Goal: Task Accomplishment & Management: Manage account settings

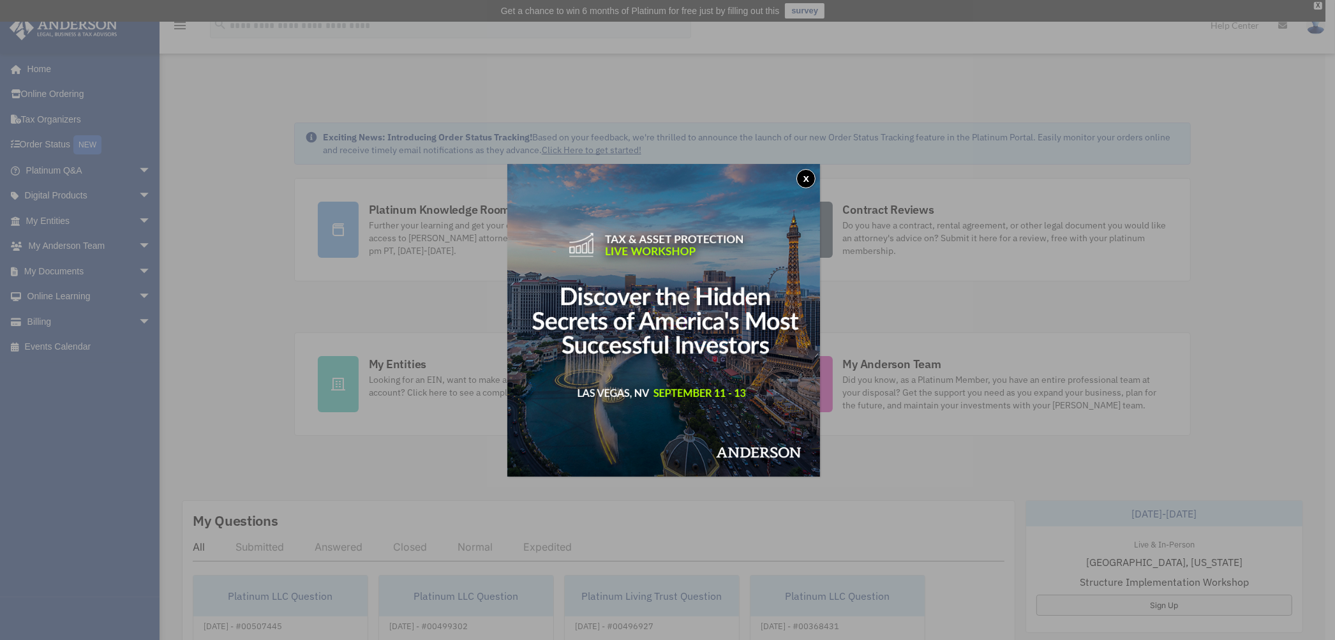
click at [808, 179] on button "x" at bounding box center [806, 178] width 19 height 19
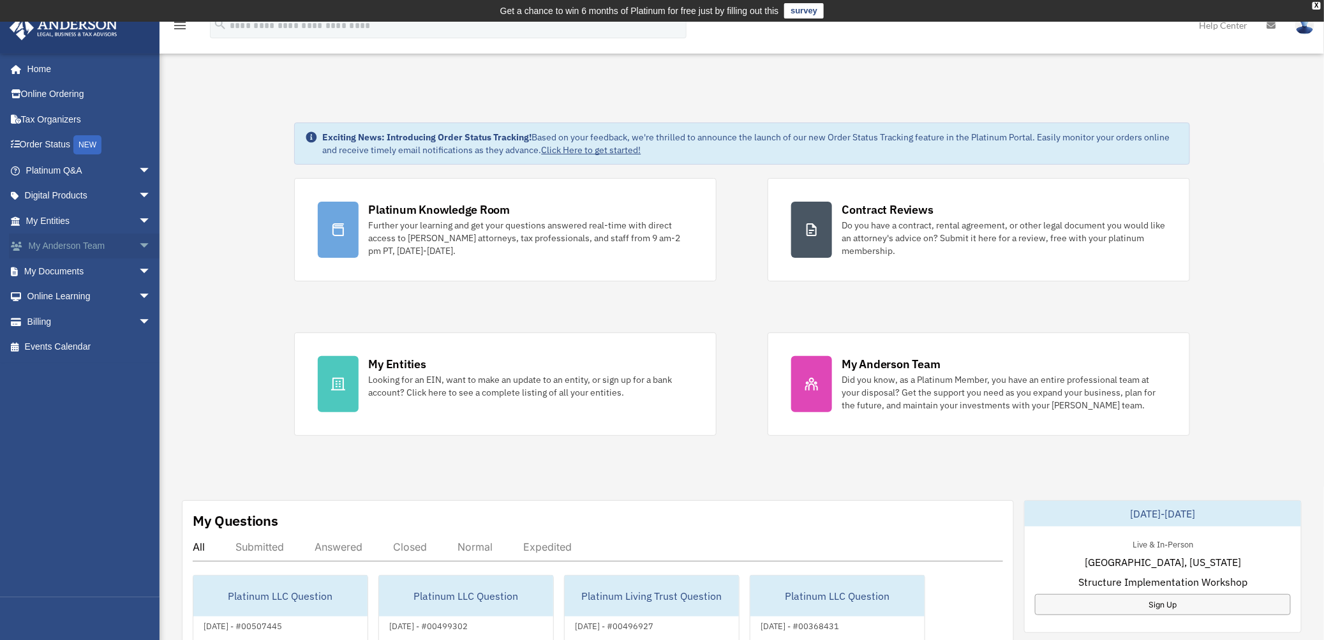
click at [139, 239] on span "arrow_drop_down" at bounding box center [152, 247] width 26 height 26
click at [66, 243] on link "My Anderson Team arrow_drop_up" at bounding box center [89, 247] width 161 height 26
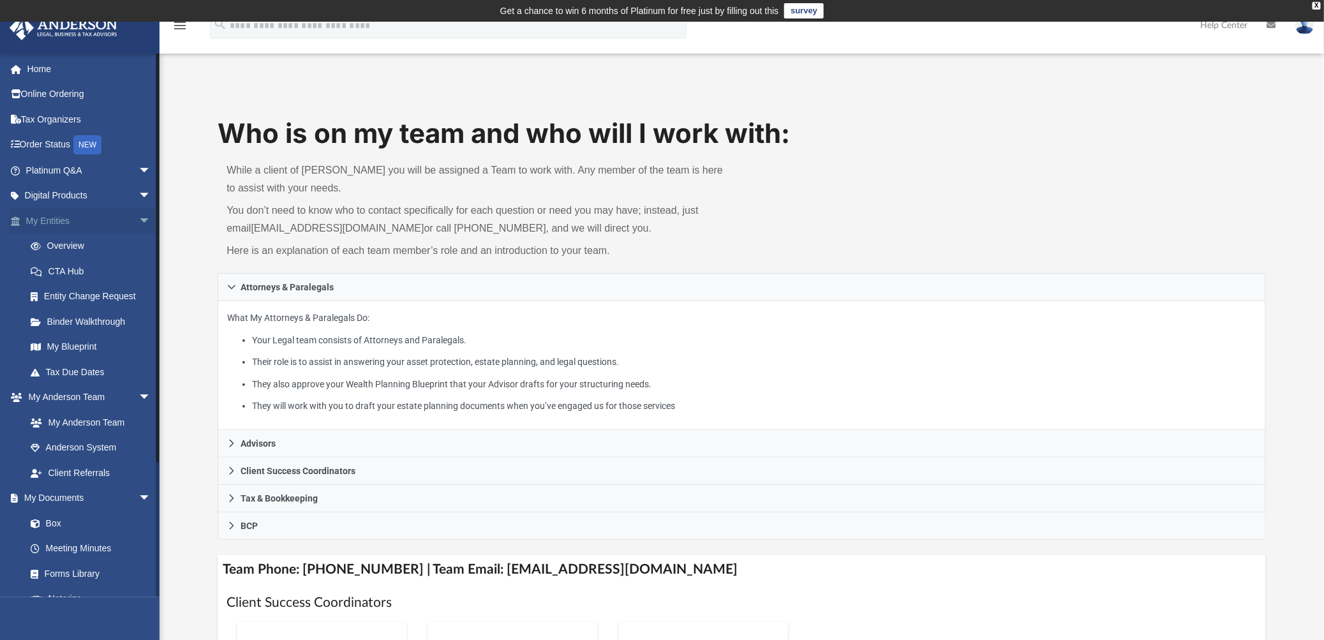
click at [61, 222] on link "My Entities arrow_drop_down" at bounding box center [89, 221] width 161 height 26
click at [48, 527] on link "Box" at bounding box center [94, 524] width 153 height 26
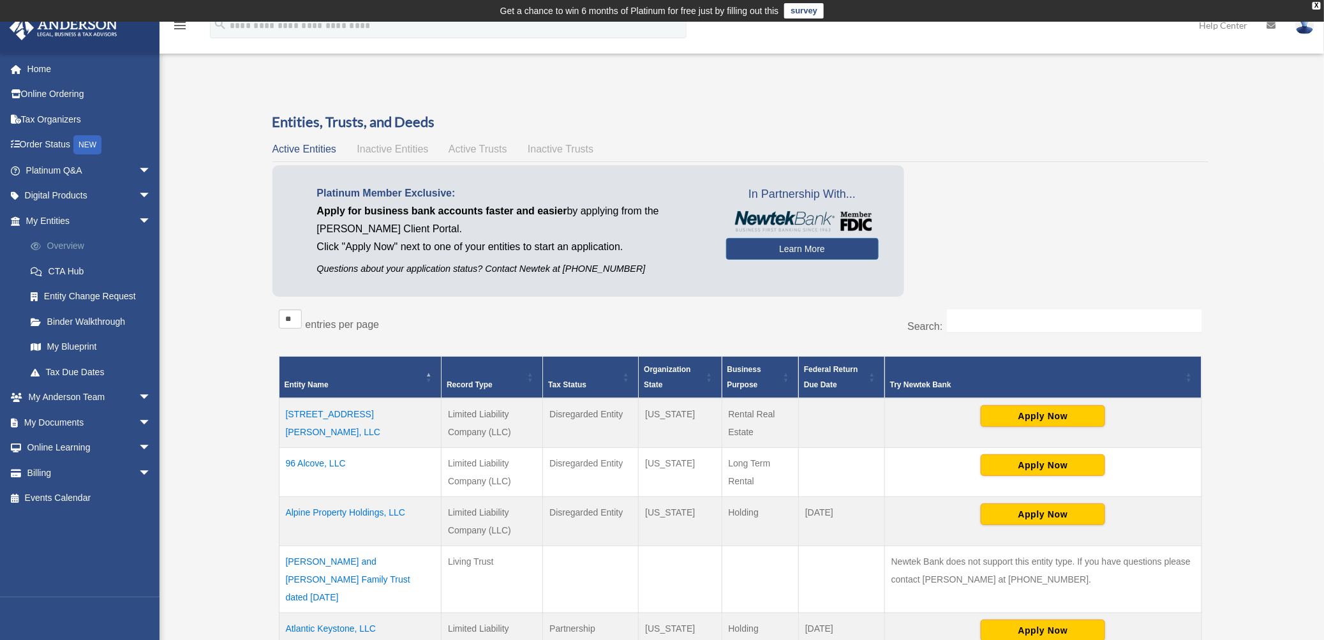
click at [61, 238] on link "Overview" at bounding box center [94, 247] width 153 height 26
click at [73, 417] on link "My Documents arrow_drop_down" at bounding box center [89, 423] width 161 height 26
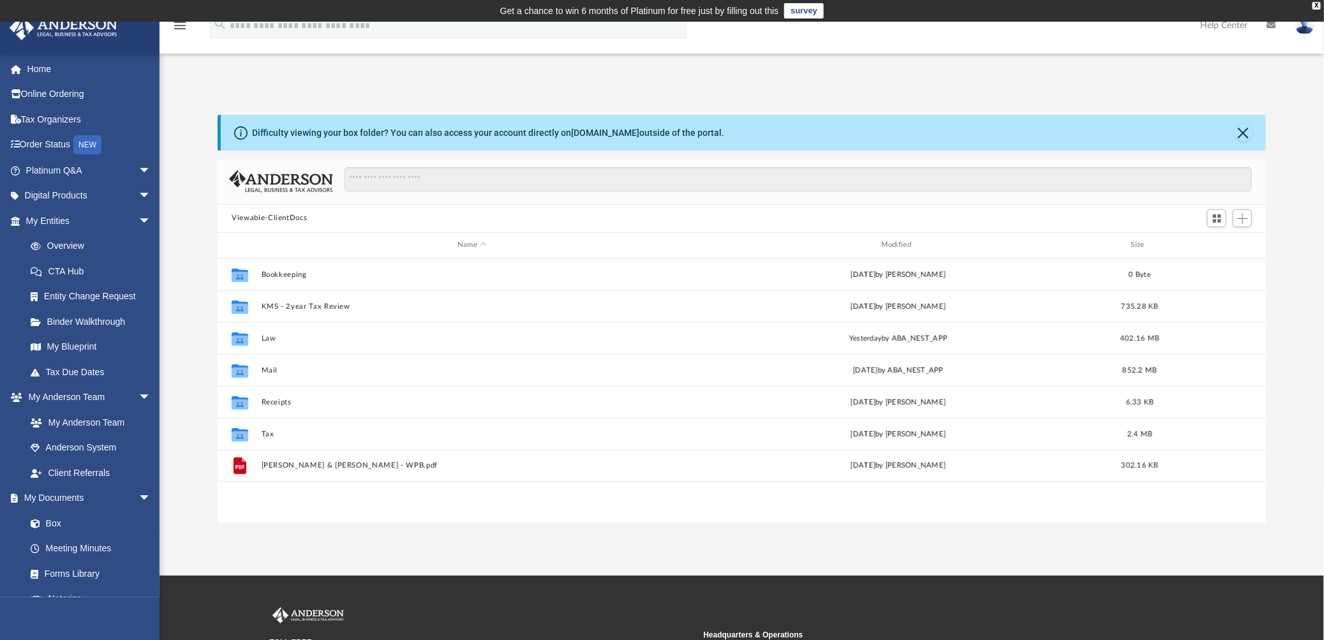
scroll to position [278, 1037]
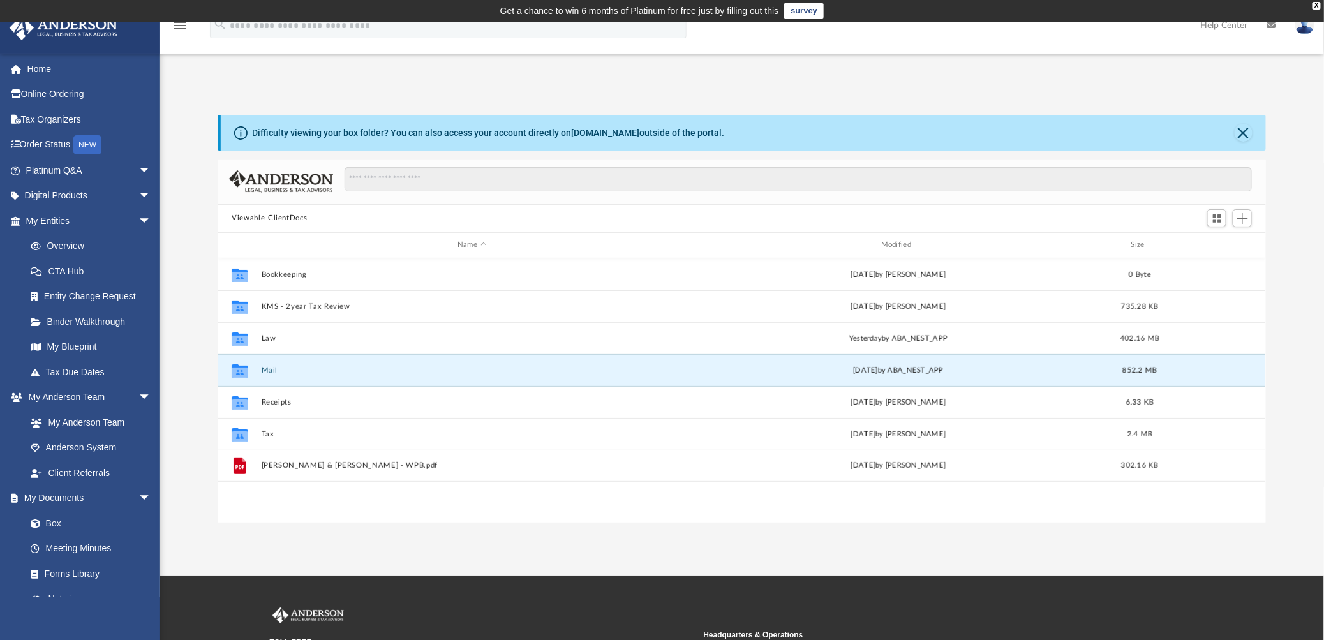
click at [272, 369] on button "Mail" at bounding box center [472, 370] width 421 height 8
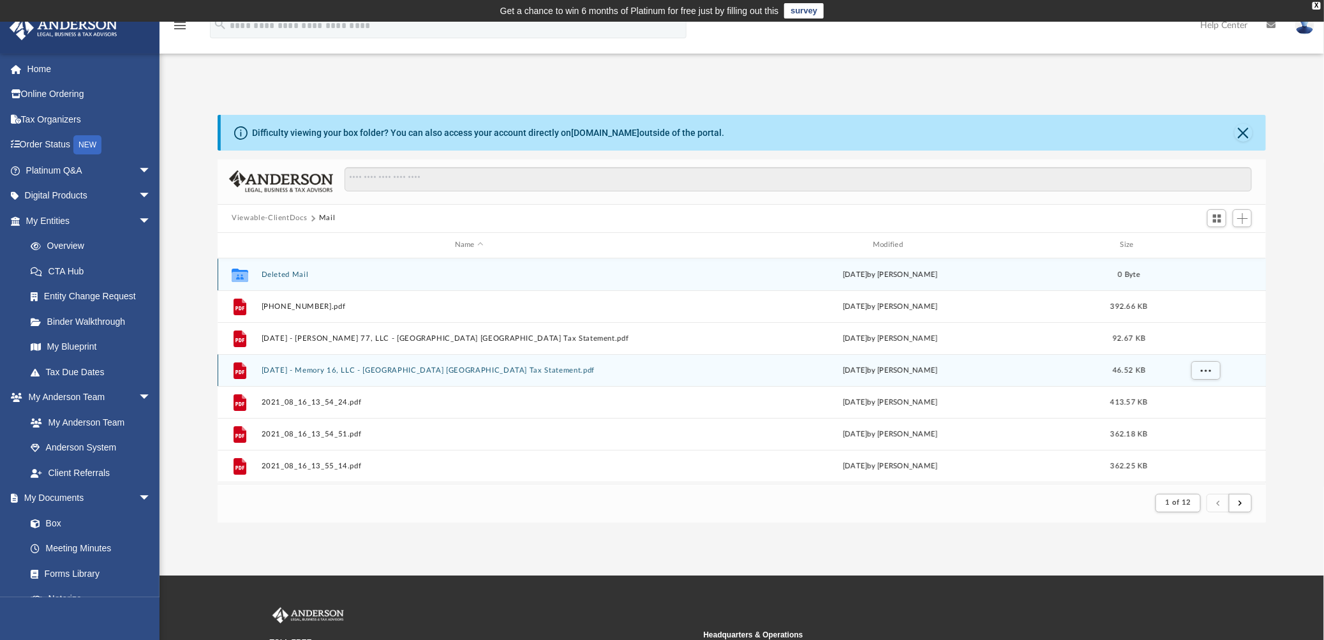
scroll to position [239, 1037]
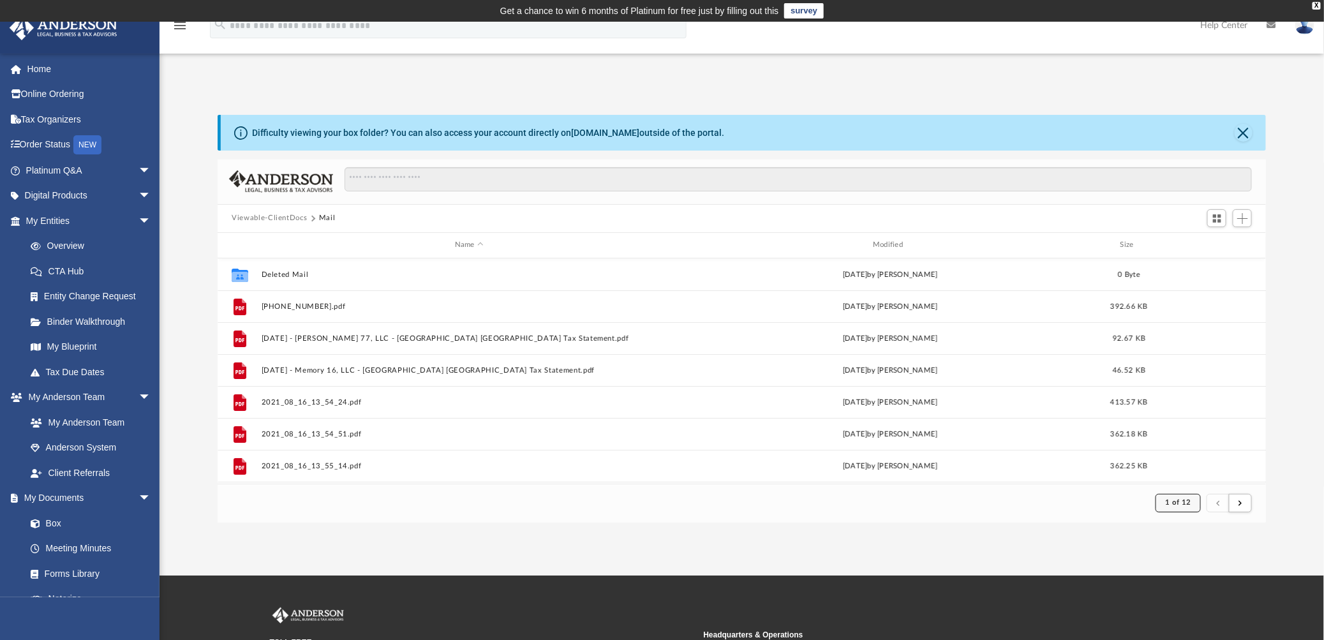
click at [1192, 507] on button "1 of 12" at bounding box center [1178, 503] width 45 height 18
click at [1185, 472] on li "12" at bounding box center [1190, 471] width 10 height 13
click at [1171, 506] on button "1 of 12" at bounding box center [1178, 503] width 45 height 18
click at [1185, 469] on li "12" at bounding box center [1190, 471] width 10 height 13
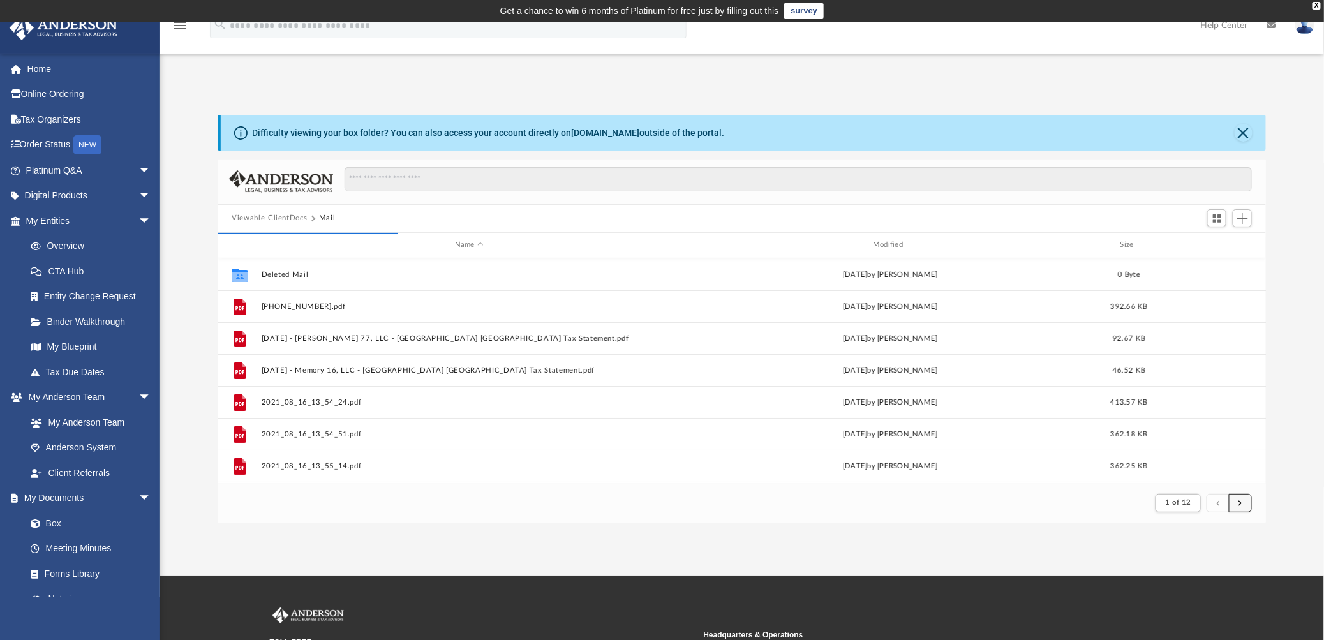
click at [1247, 502] on button "submit" at bounding box center [1240, 503] width 23 height 19
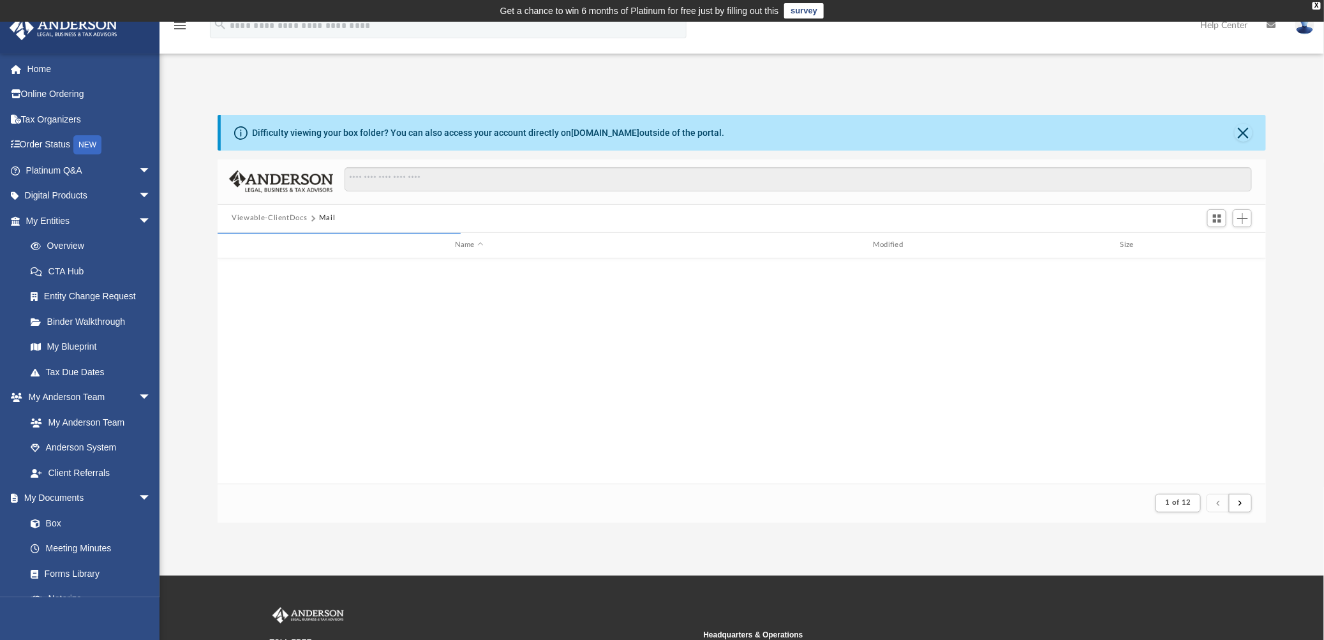
scroll to position [1370, 0]
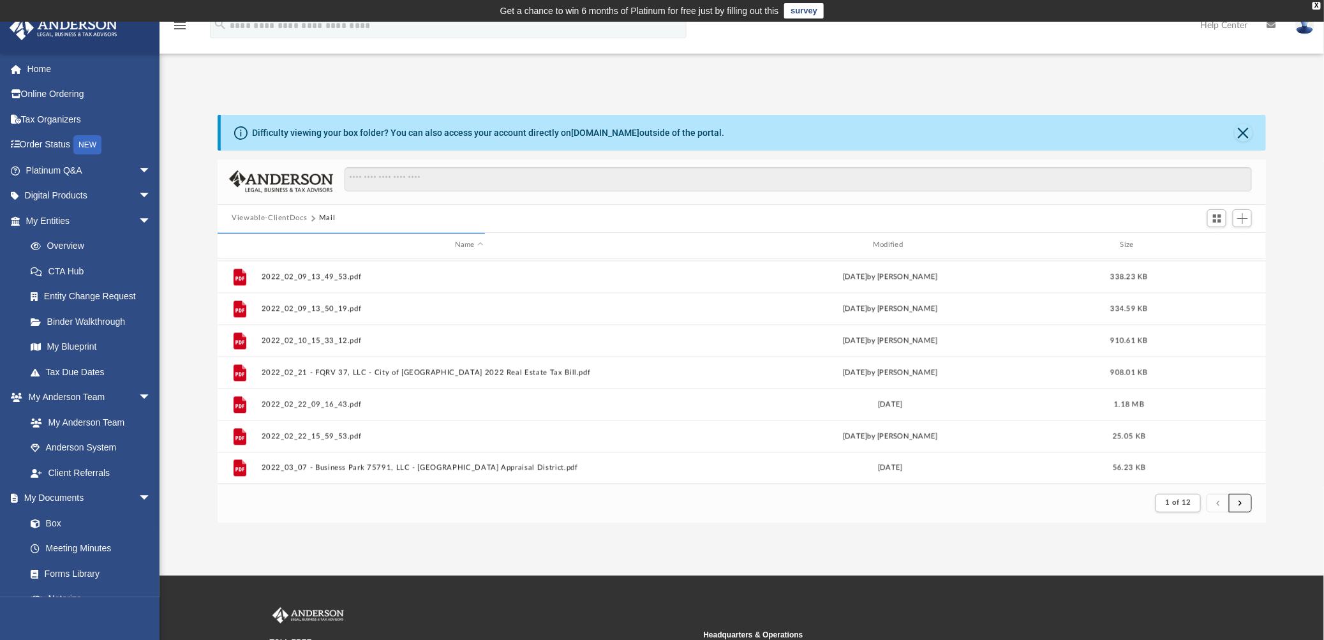
click at [1246, 502] on button "submit" at bounding box center [1240, 503] width 23 height 19
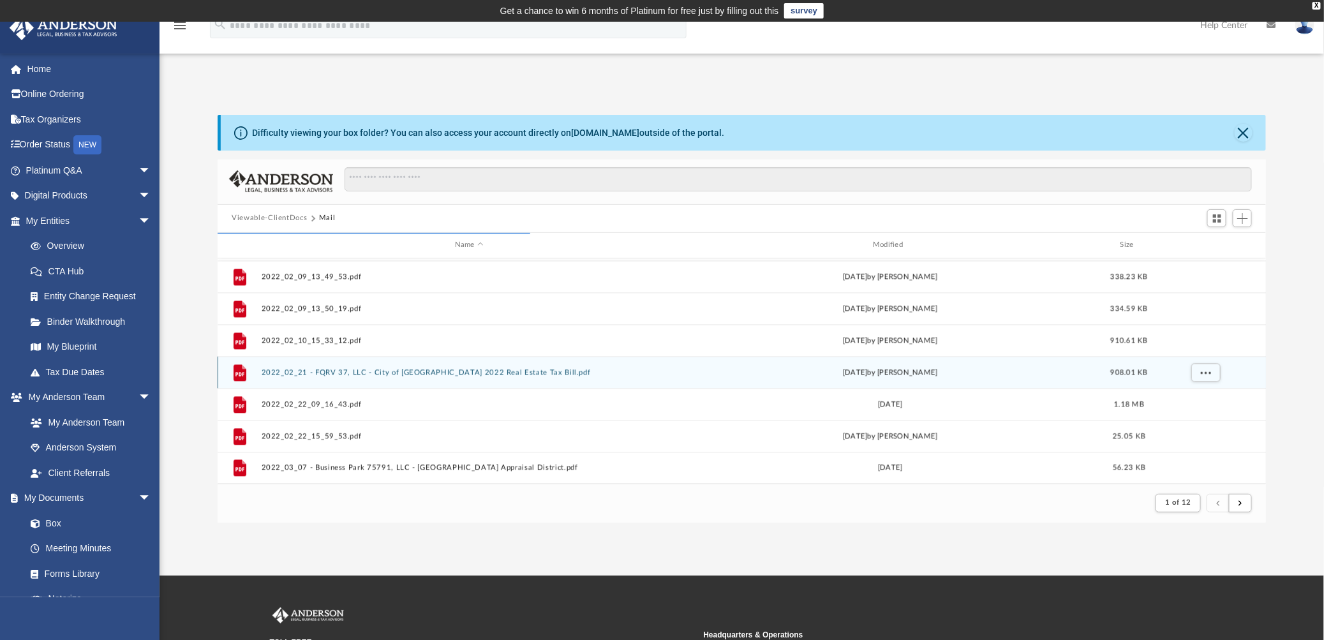
click at [416, 371] on button "2022_02_21 - FQRV 37, LLC - City of New Orleans 2022 Real Estate Tax Bill.pdf" at bounding box center [470, 372] width 416 height 8
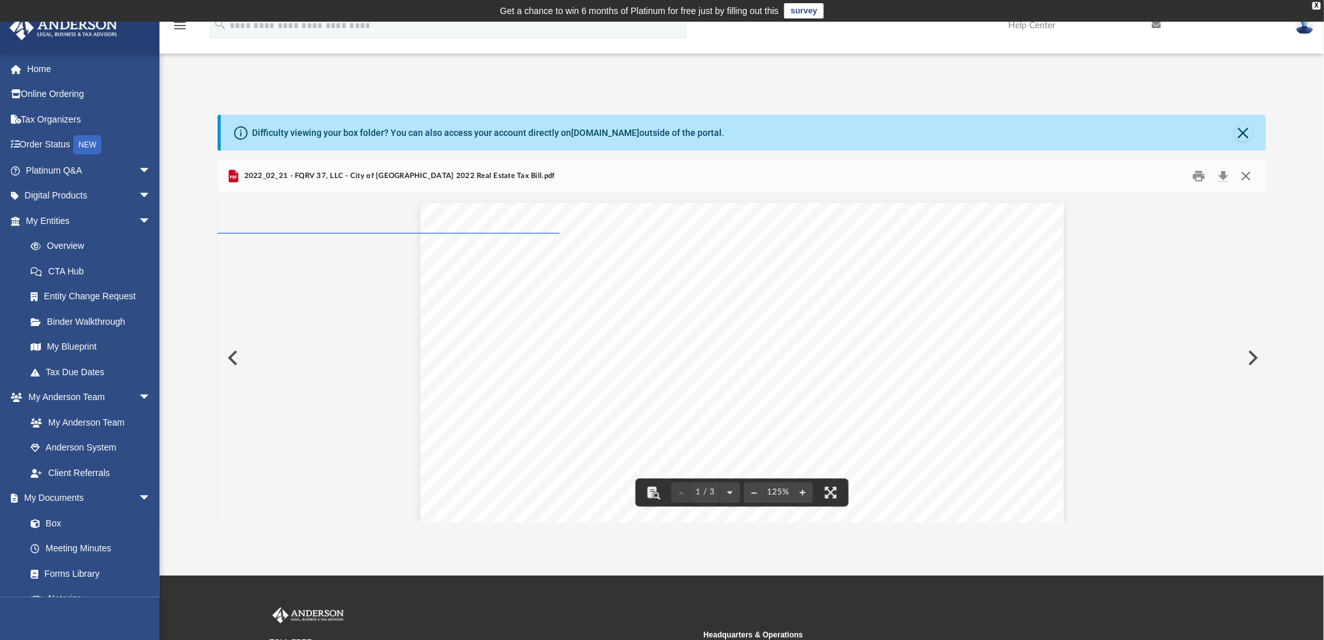
click at [1250, 173] on button "Close" at bounding box center [1245, 176] width 23 height 20
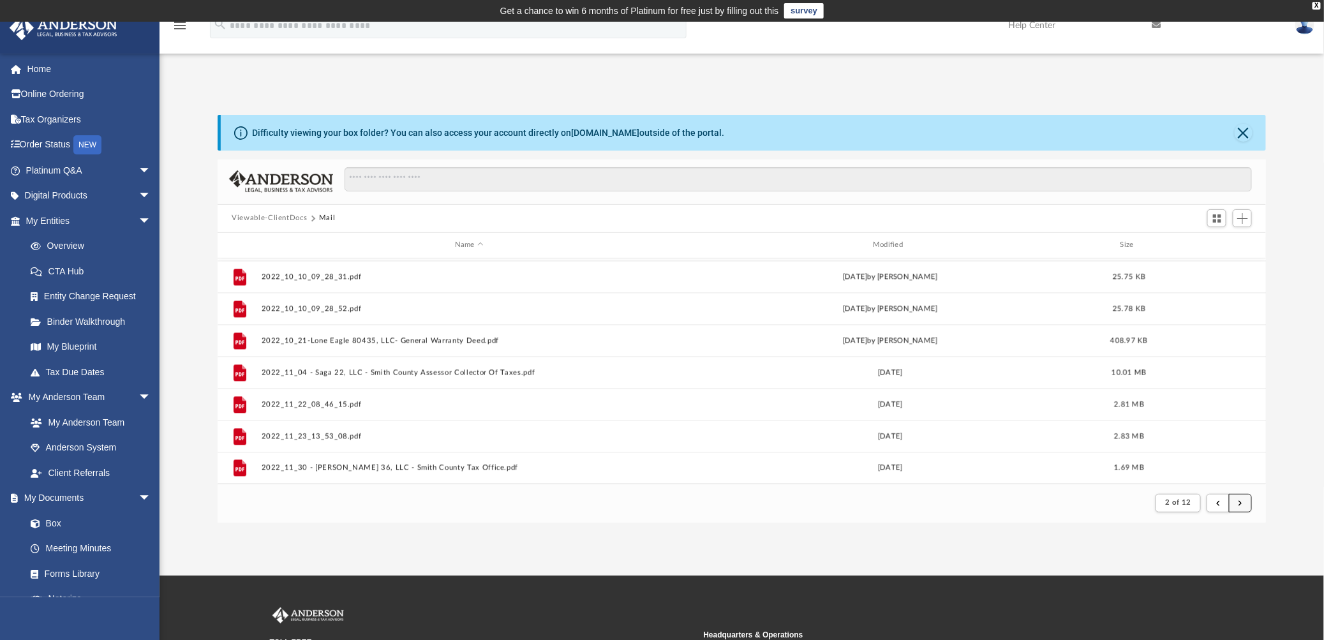
click at [1240, 503] on span "submit" at bounding box center [1241, 502] width 4 height 7
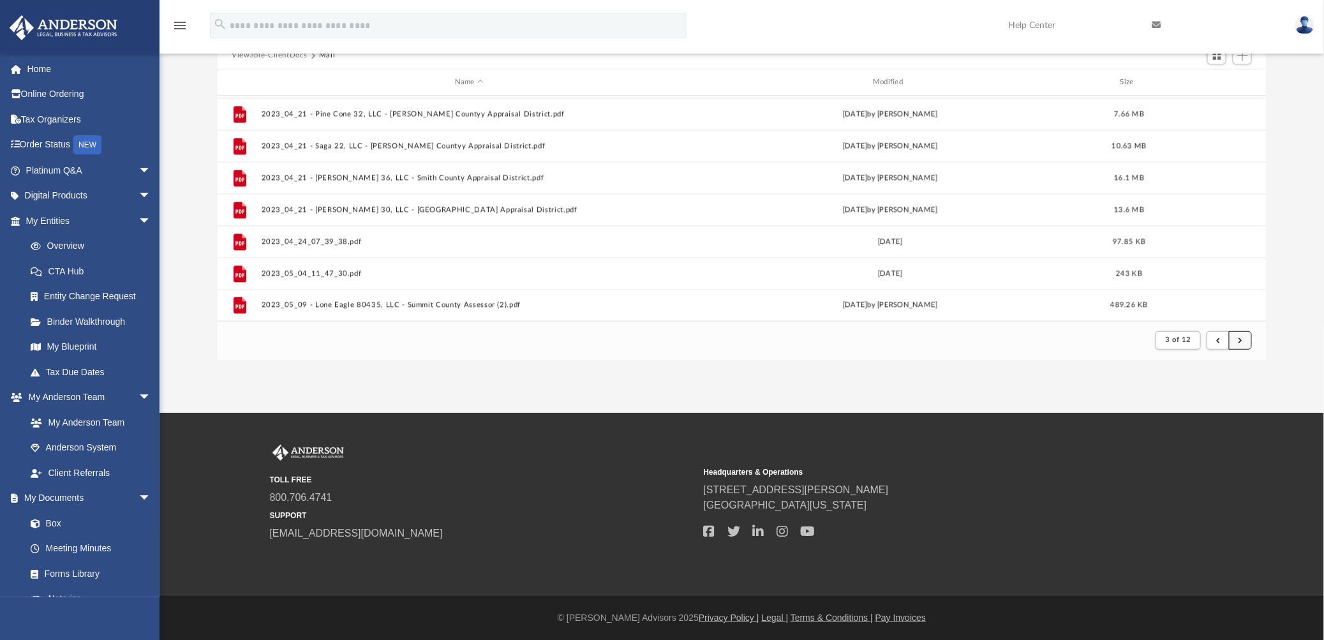
click at [1241, 343] on button "submit" at bounding box center [1240, 340] width 23 height 19
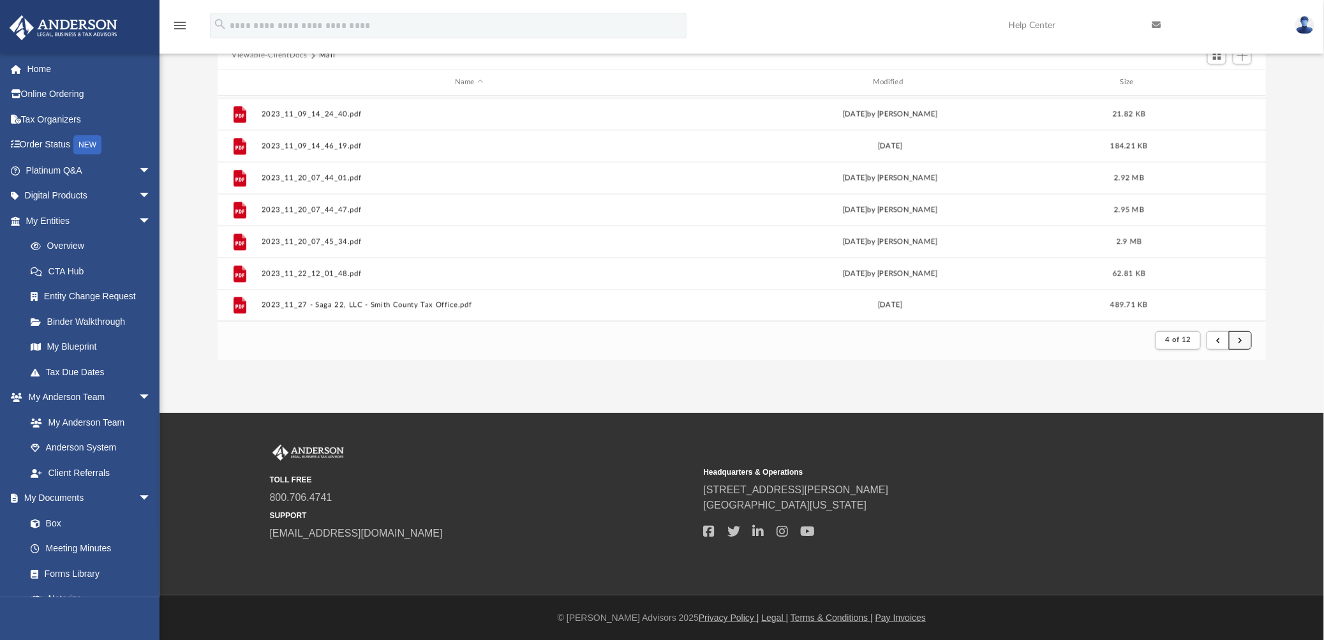
click at [1242, 341] on span "submit" at bounding box center [1241, 339] width 4 height 7
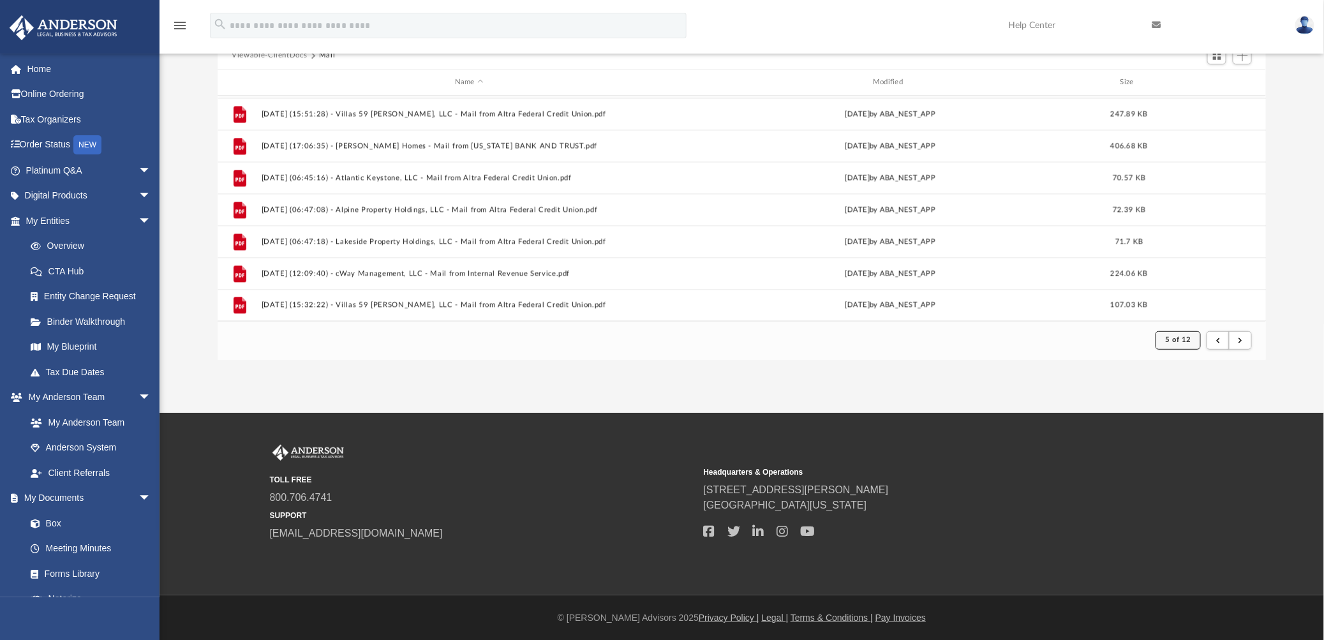
click at [1183, 336] on span "5 of 12" at bounding box center [1179, 339] width 26 height 7
click at [1185, 500] on li "12" at bounding box center [1190, 499] width 10 height 13
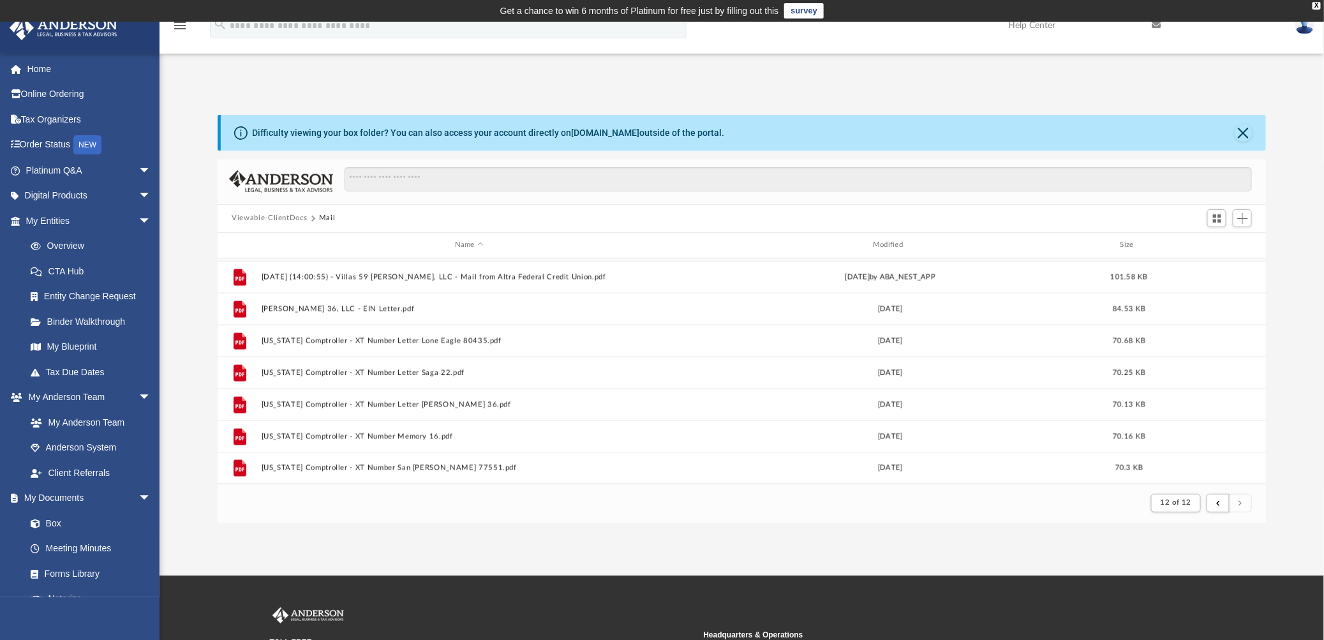
scroll to position [948, 0]
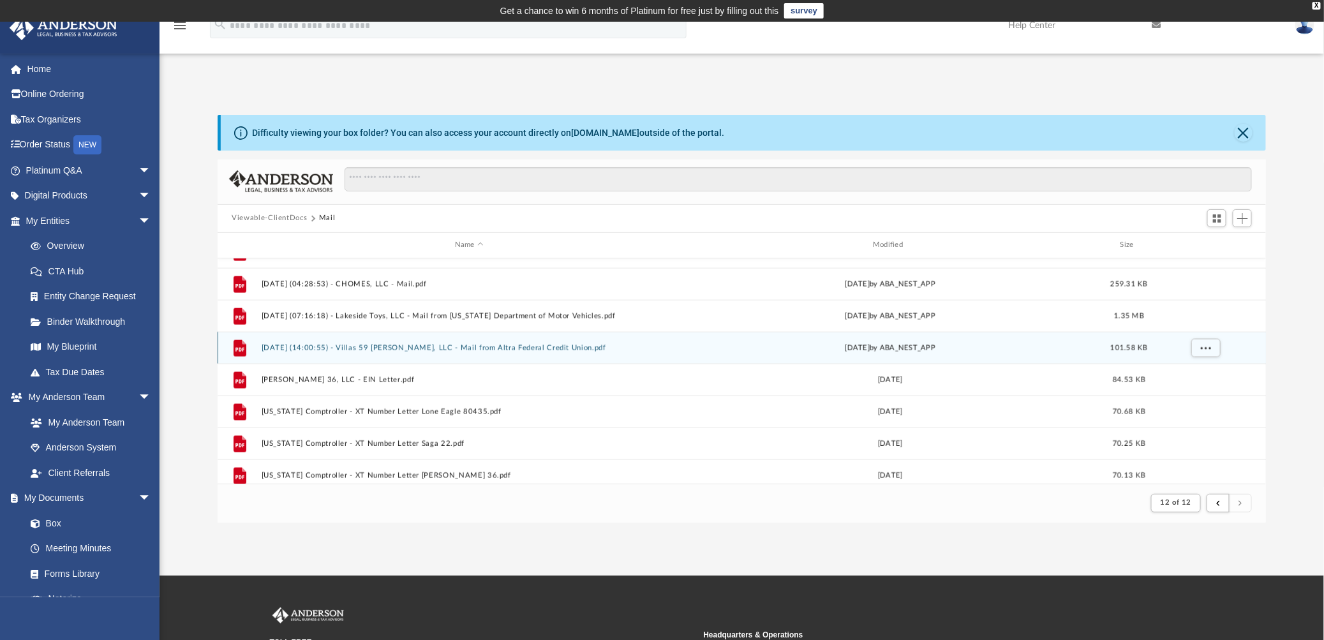
click at [467, 345] on button "2025.08.15 (14:00:55) - Villas 59 Judson, LLC - Mail from Altra Federal Credit …" at bounding box center [470, 347] width 416 height 8
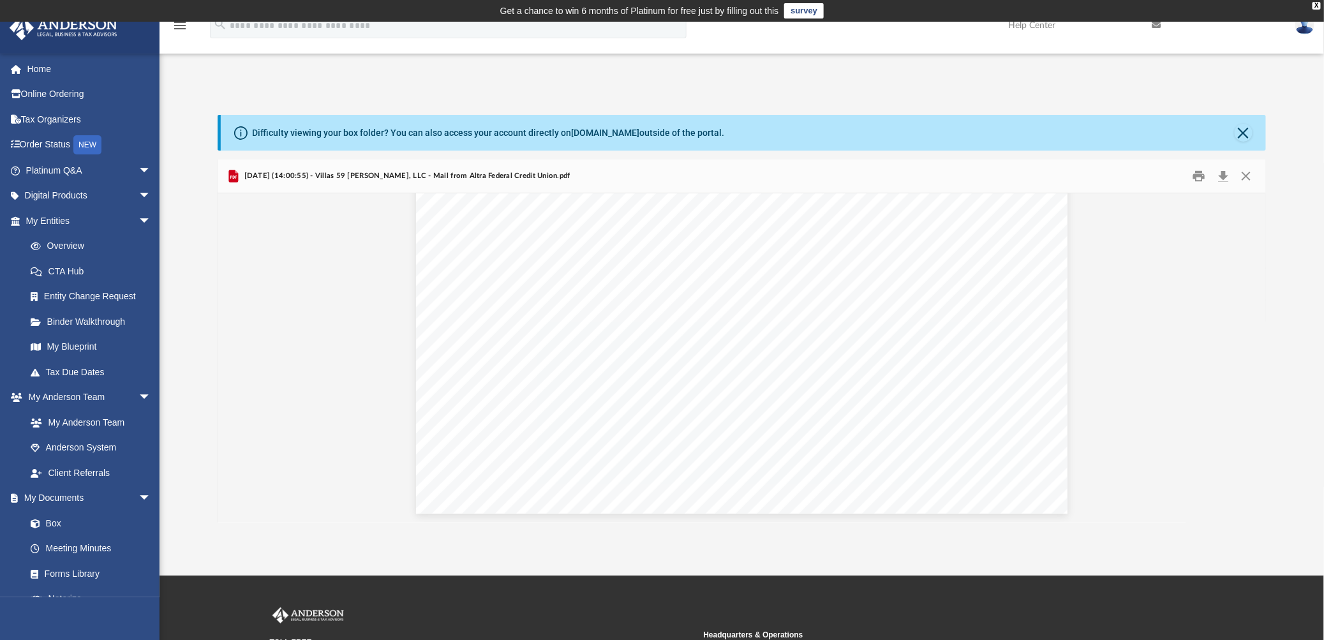
scroll to position [0, 0]
click at [1250, 177] on button "Close" at bounding box center [1245, 176] width 23 height 20
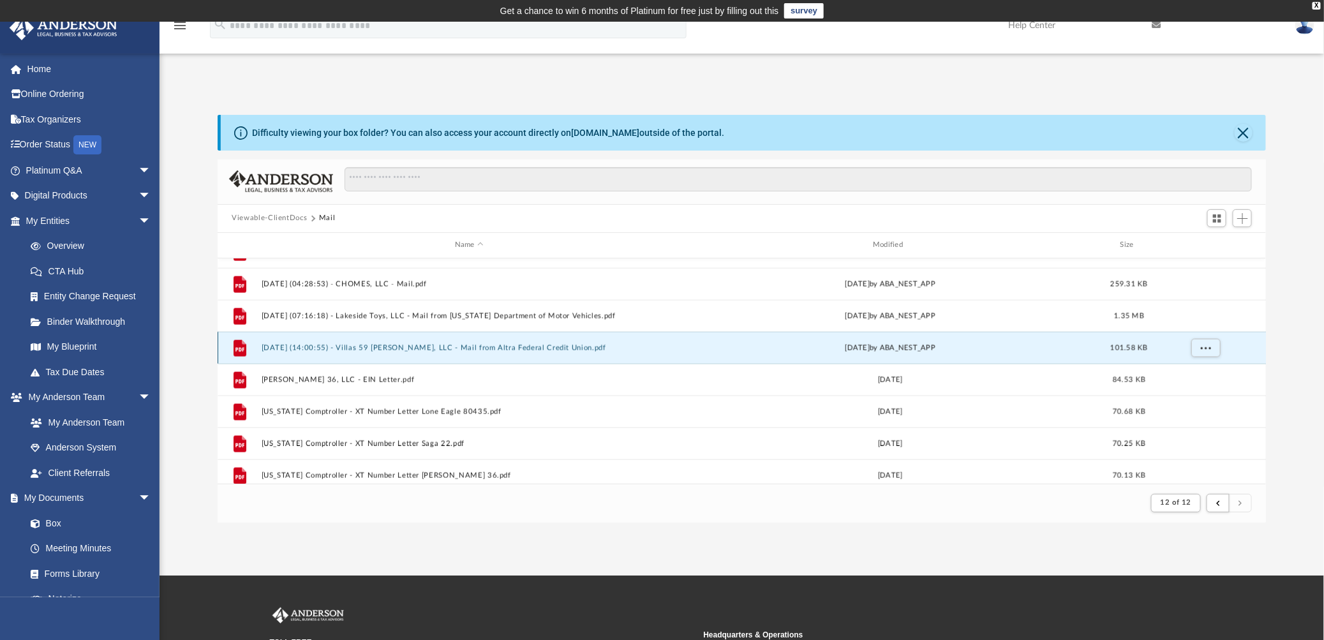
scroll to position [877, 0]
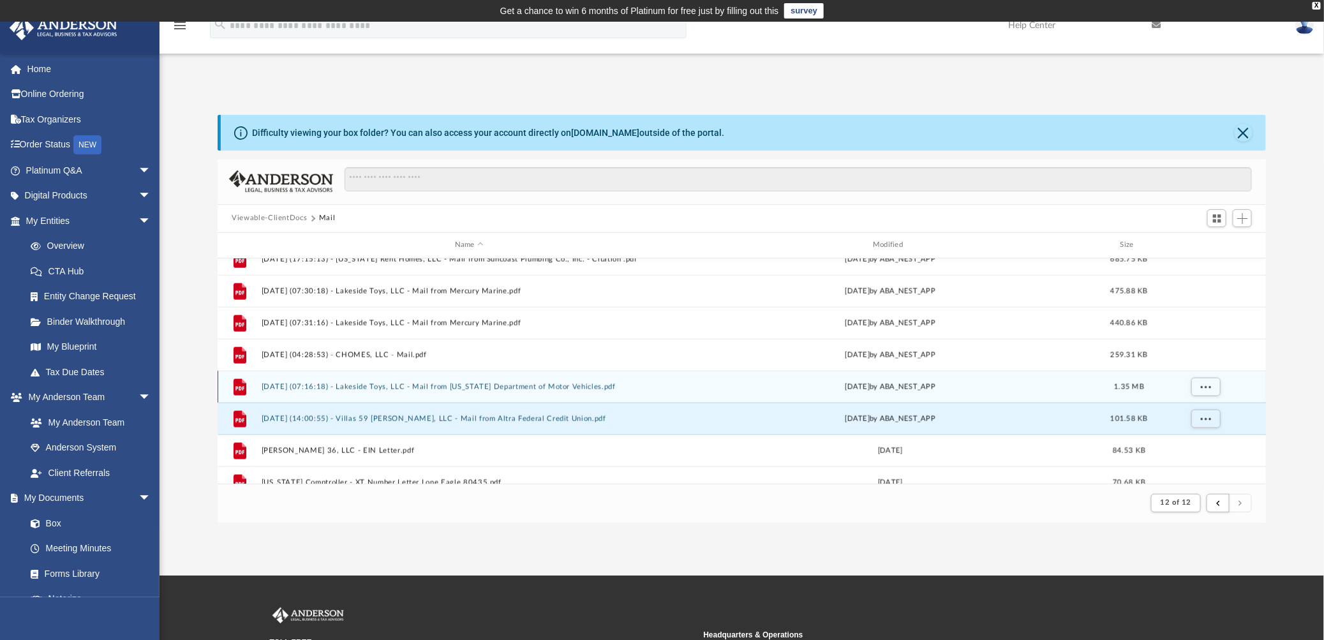
click at [560, 384] on button "2025.08.11 (07:16:18) - Lakeside Toys, LLC - Mail from Texas Department of Moto…" at bounding box center [470, 386] width 416 height 8
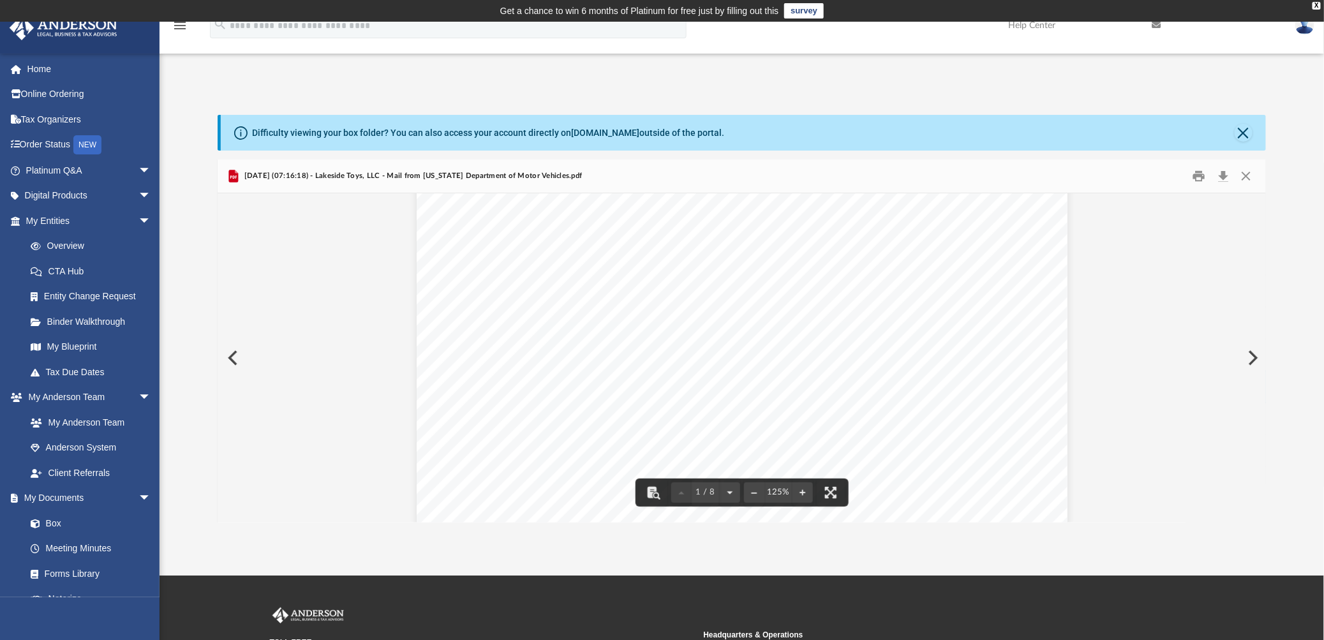
scroll to position [0, 0]
click at [1197, 176] on button "Print" at bounding box center [1200, 176] width 26 height 20
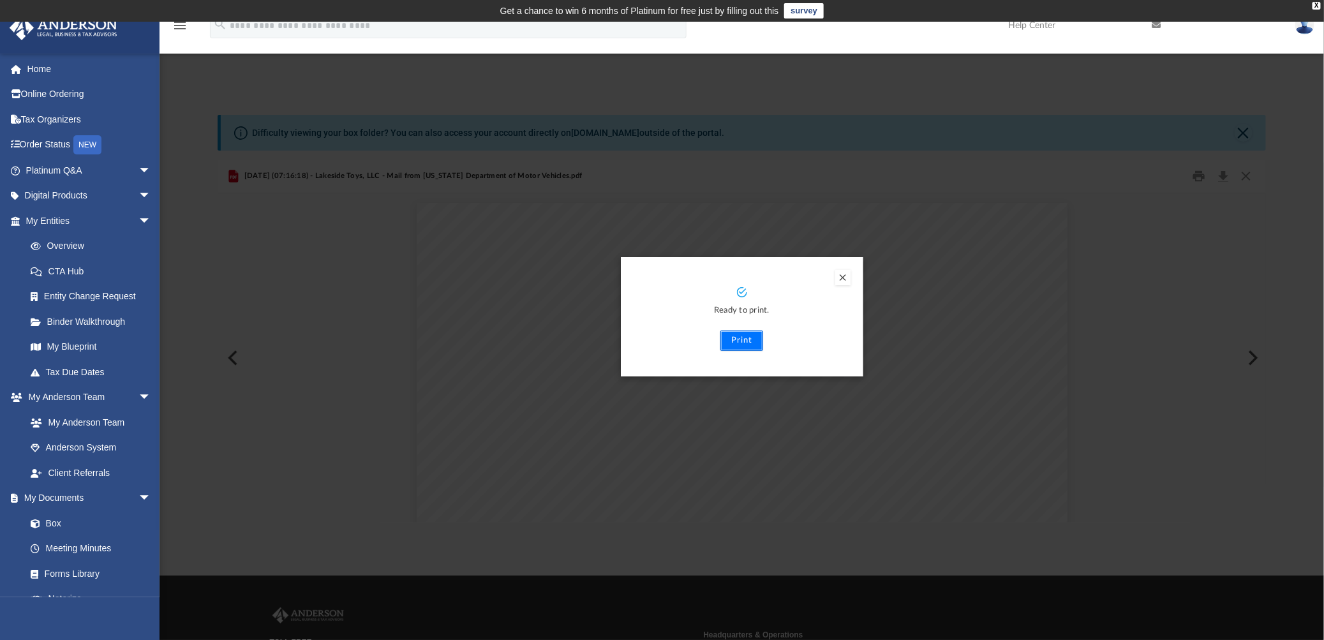
click at [747, 340] on button "Print" at bounding box center [742, 341] width 43 height 20
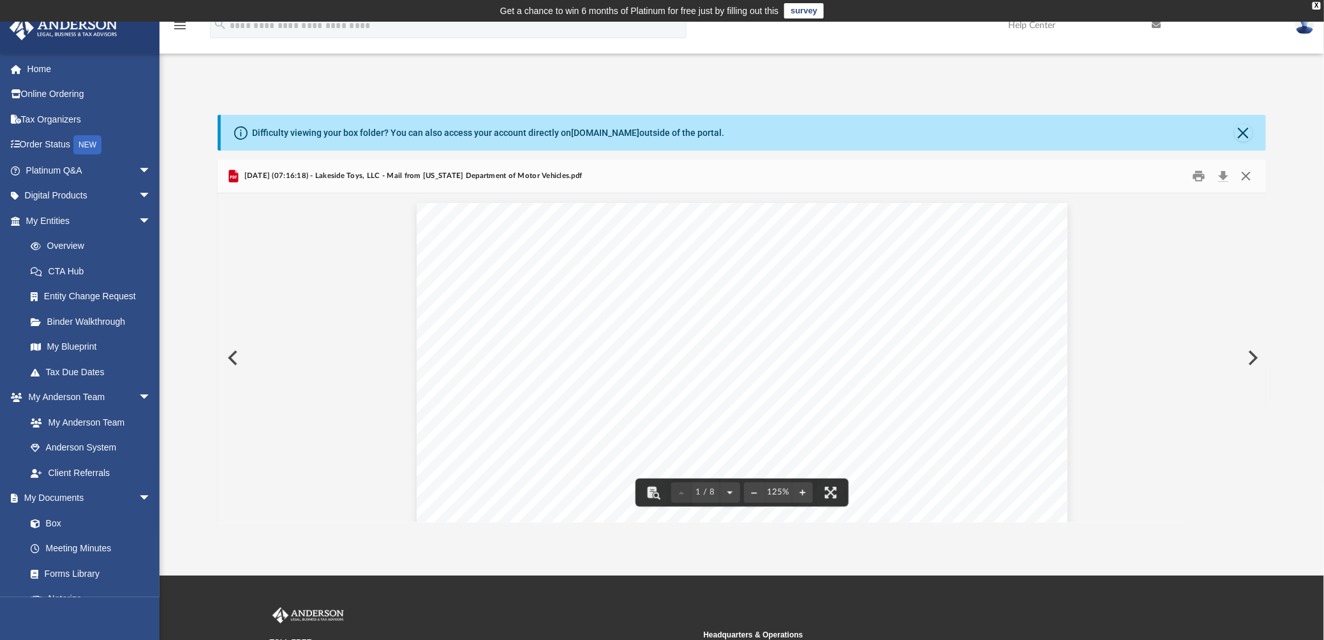
click at [1248, 177] on button "Close" at bounding box center [1245, 176] width 23 height 20
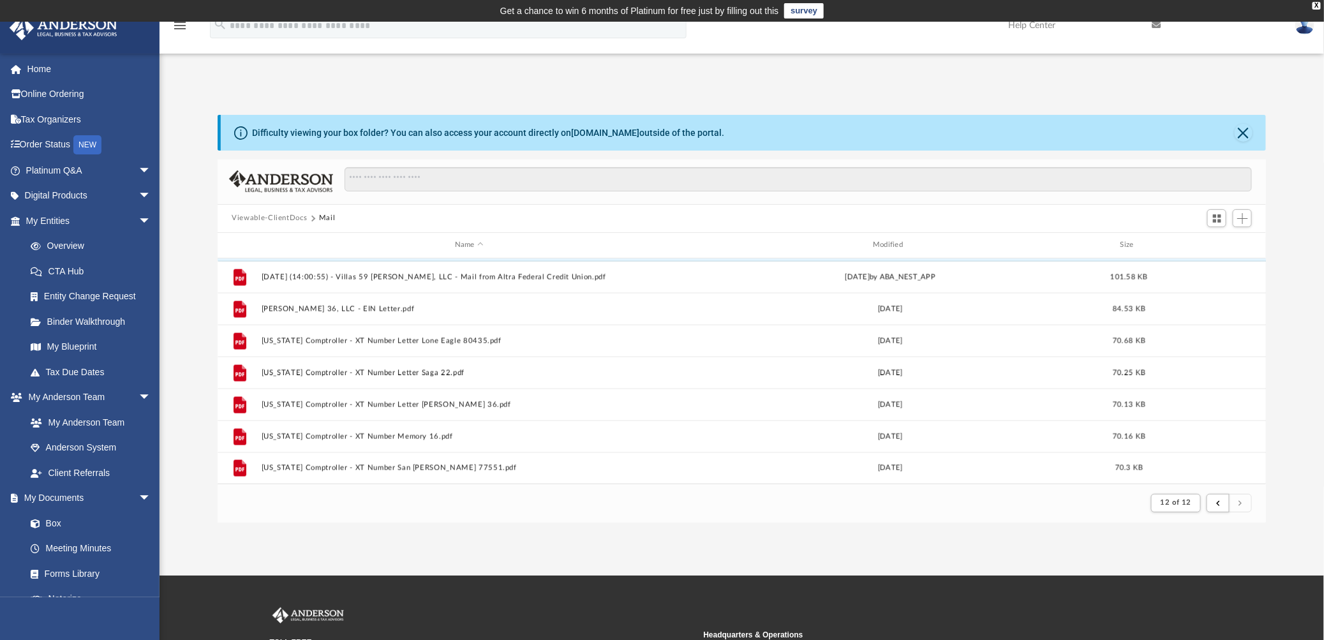
scroll to position [877, 0]
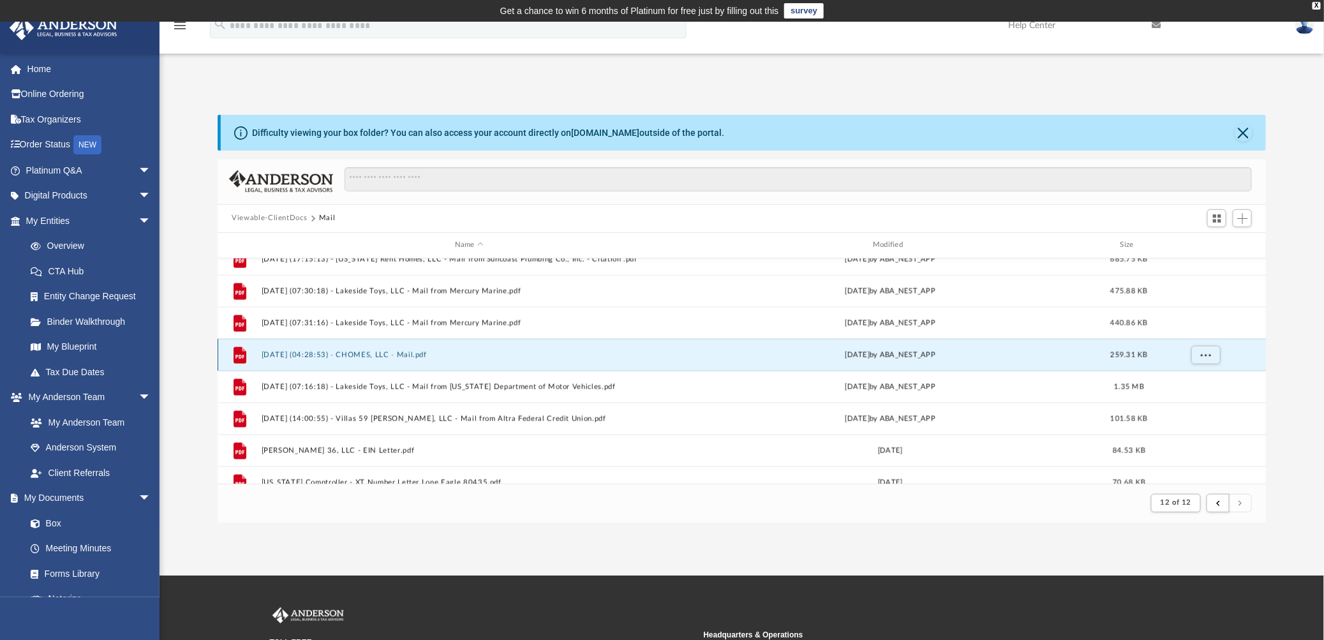
click at [386, 350] on button "2025.08.06 (04:28:53) - CHOMES, LLC - Mail.pdf" at bounding box center [470, 354] width 416 height 8
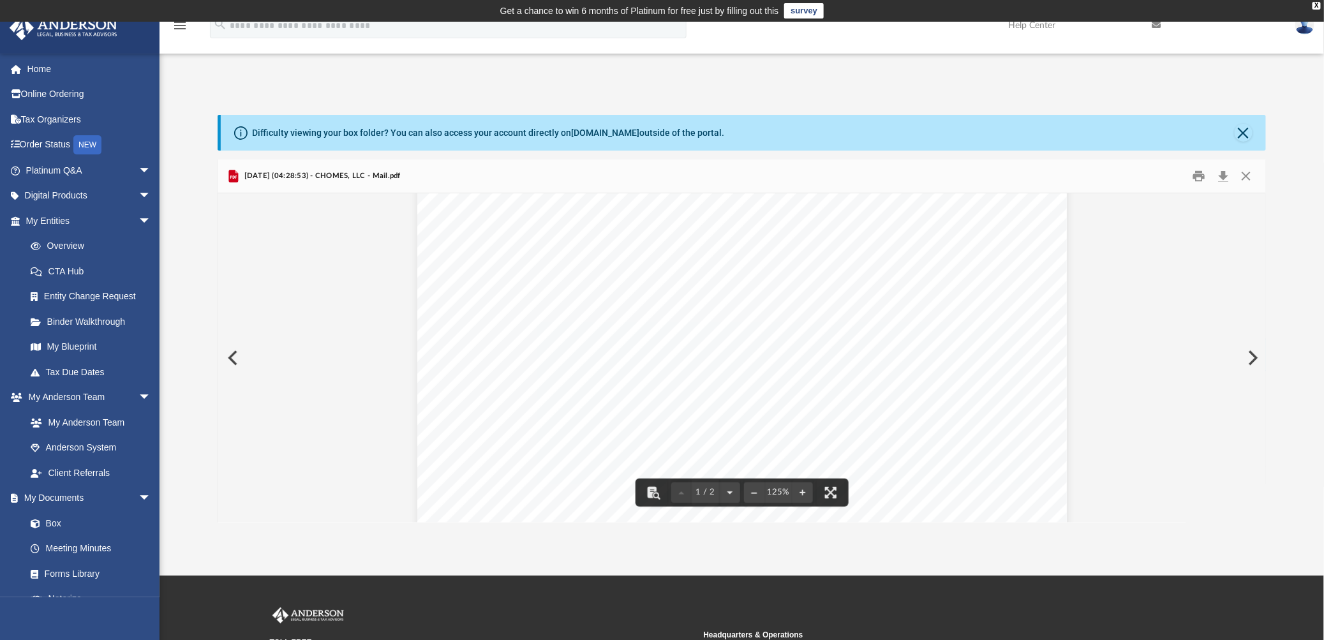
scroll to position [0, 0]
click at [1250, 177] on button "Close" at bounding box center [1245, 176] width 23 height 20
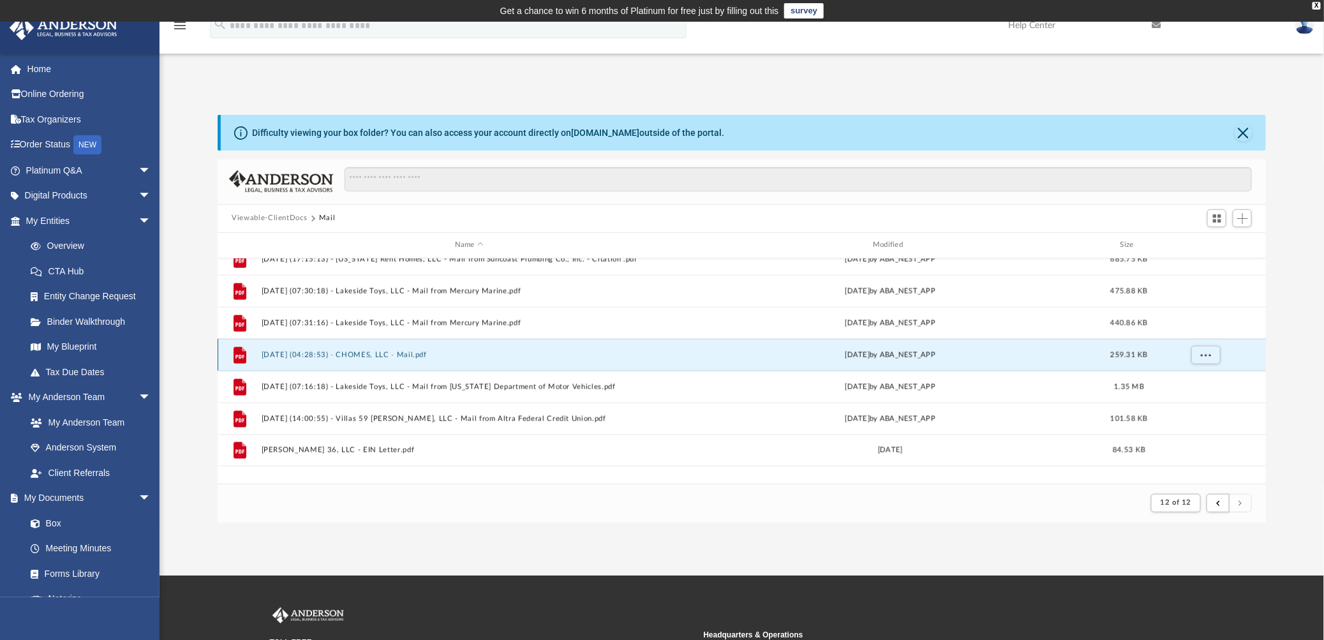
scroll to position [806, 0]
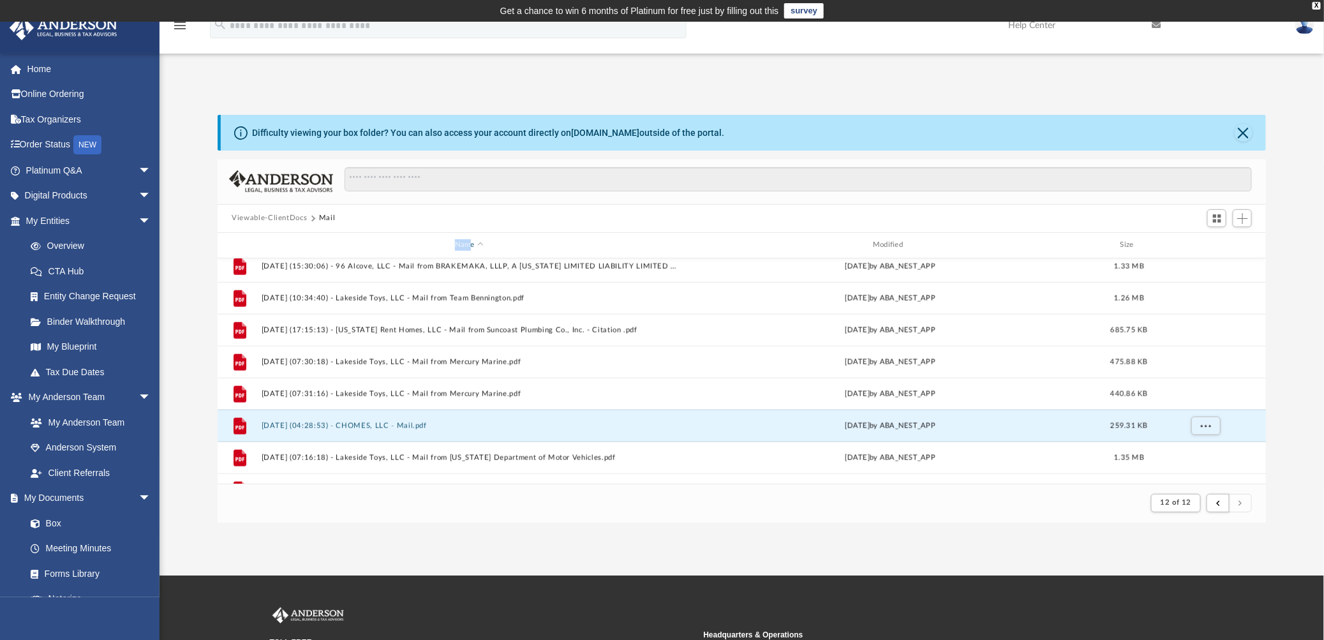
drag, startPoint x: 468, startPoint y: 243, endPoint x: 802, endPoint y: 209, distance: 336.2
click at [782, 209] on div "Viewable-ClientDocs Mail Name Modified Size File 2025.07.07 (15:46:05) - 96 Alc…" at bounding box center [742, 341] width 1049 height 363
click at [890, 245] on div "Modified" at bounding box center [890, 244] width 416 height 11
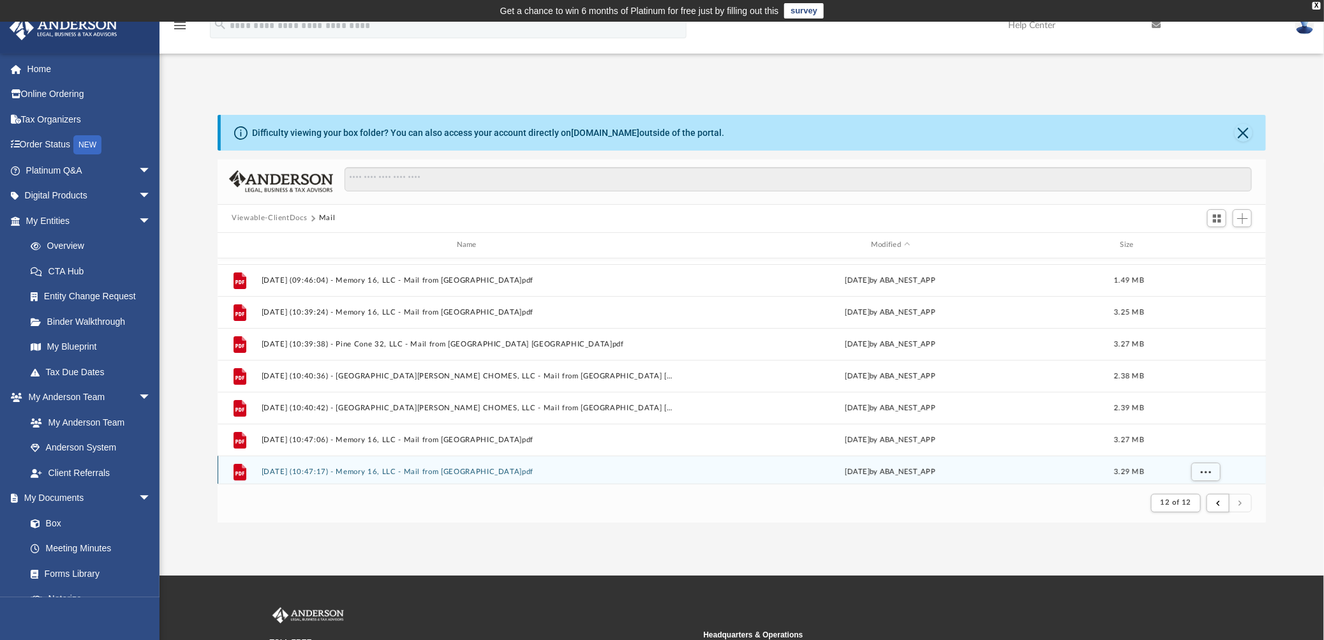
scroll to position [0, 0]
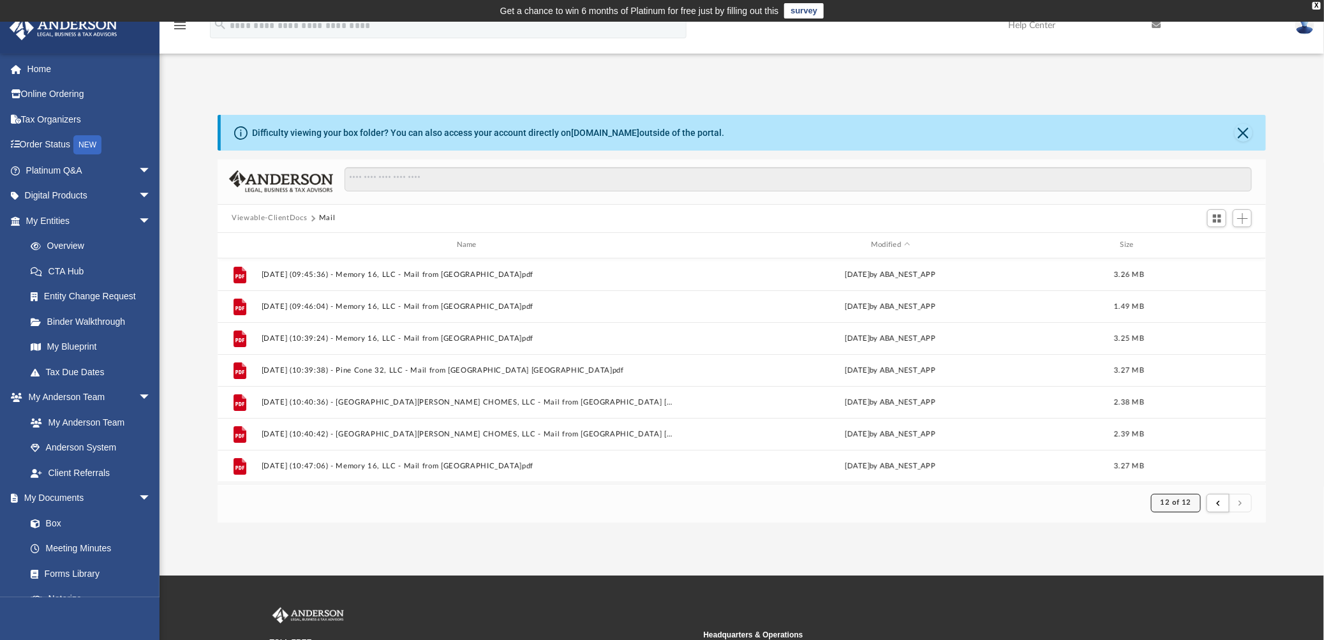
click at [1168, 497] on button "12 of 12" at bounding box center [1177, 503] width 50 height 18
click at [1185, 338] on li "1" at bounding box center [1190, 337] width 10 height 13
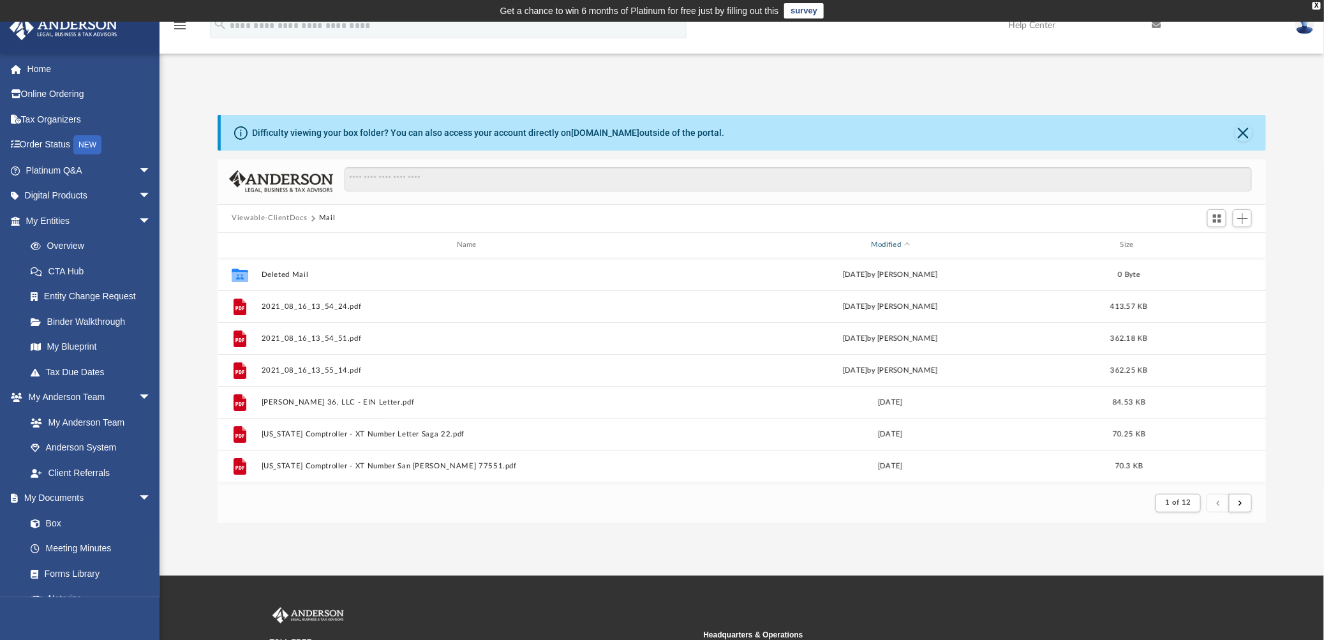
click at [890, 244] on div "Modified" at bounding box center [890, 244] width 416 height 11
